Goal: Browse casually

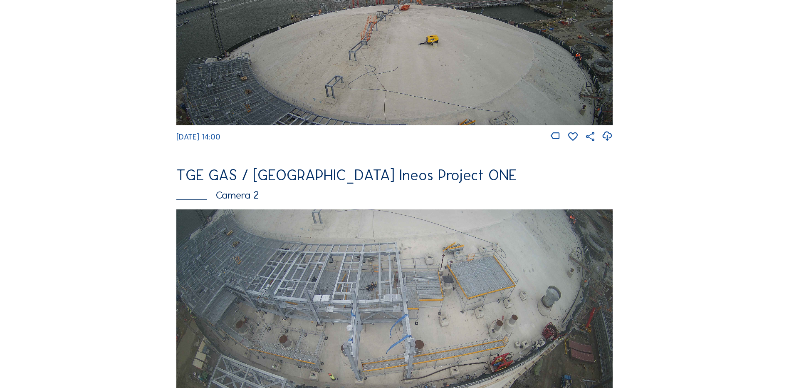
scroll to position [250, 0]
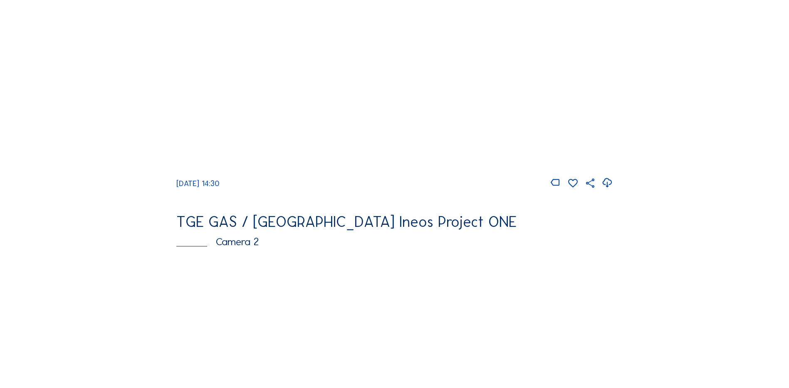
scroll to position [83, 0]
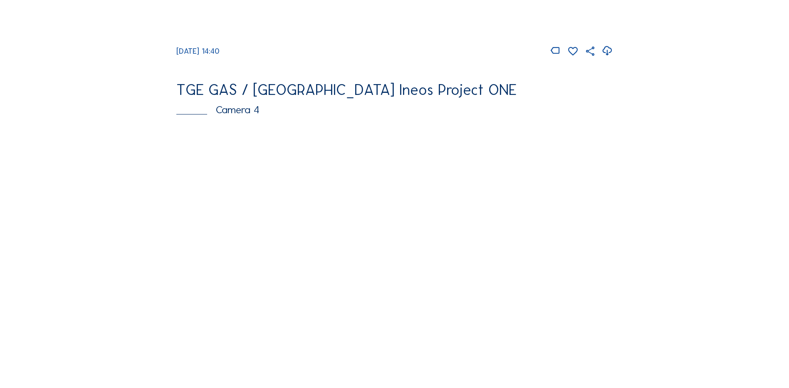
scroll to position [707, 0]
